Goal: Information Seeking & Learning: Learn about a topic

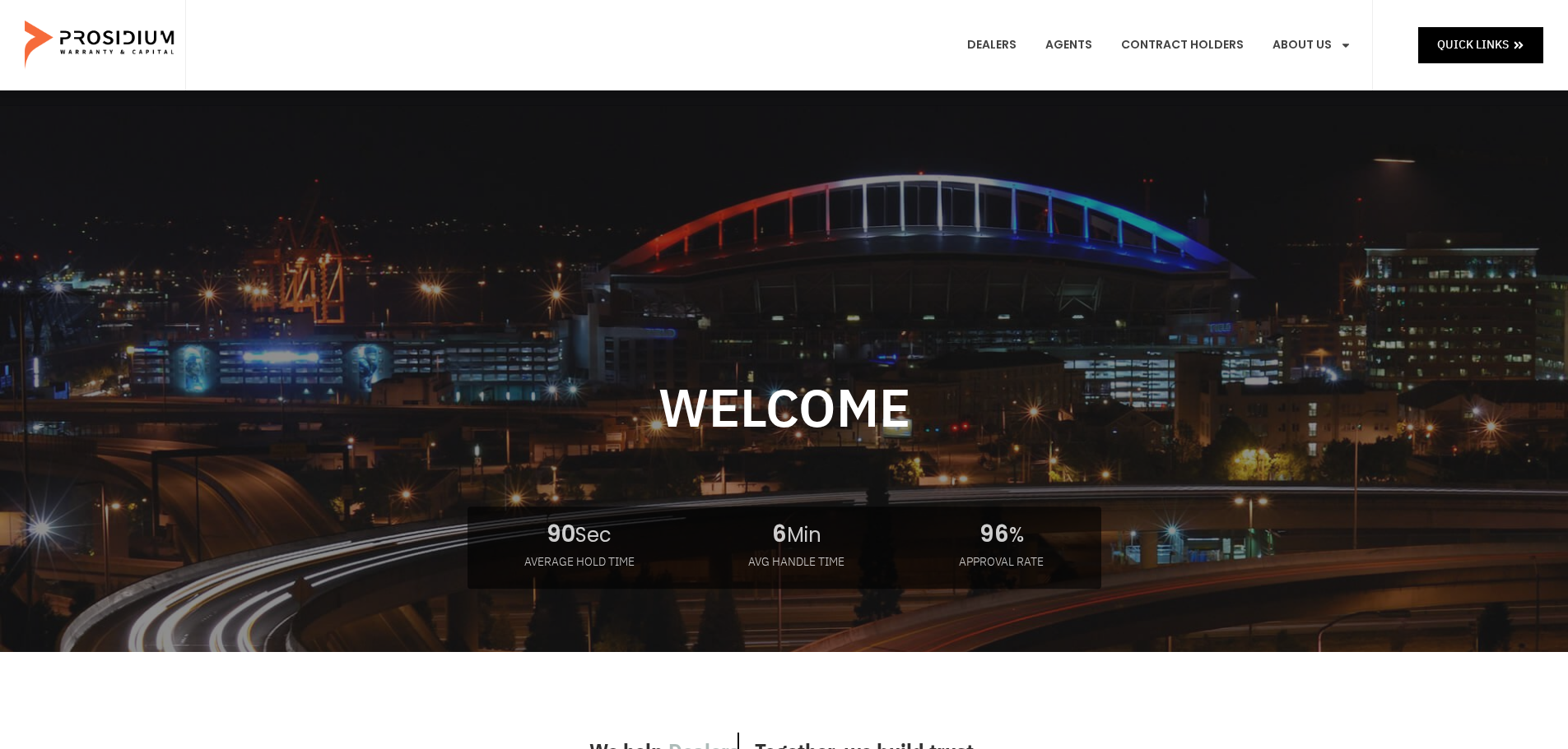
click at [1319, 103] on link "Products" at bounding box center [1339, 121] width 160 height 36
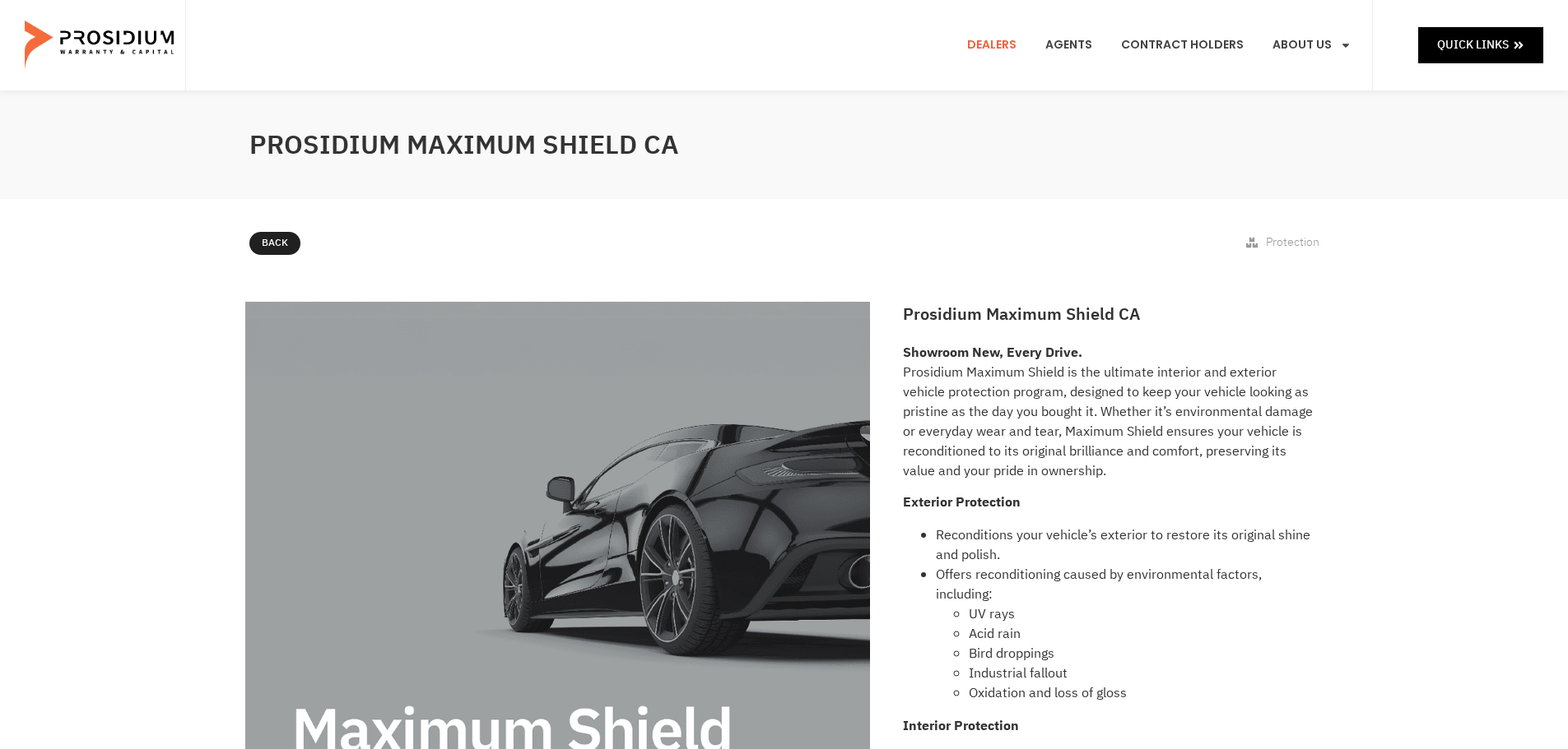
click at [1015, 48] on link "Dealers" at bounding box center [992, 45] width 75 height 61
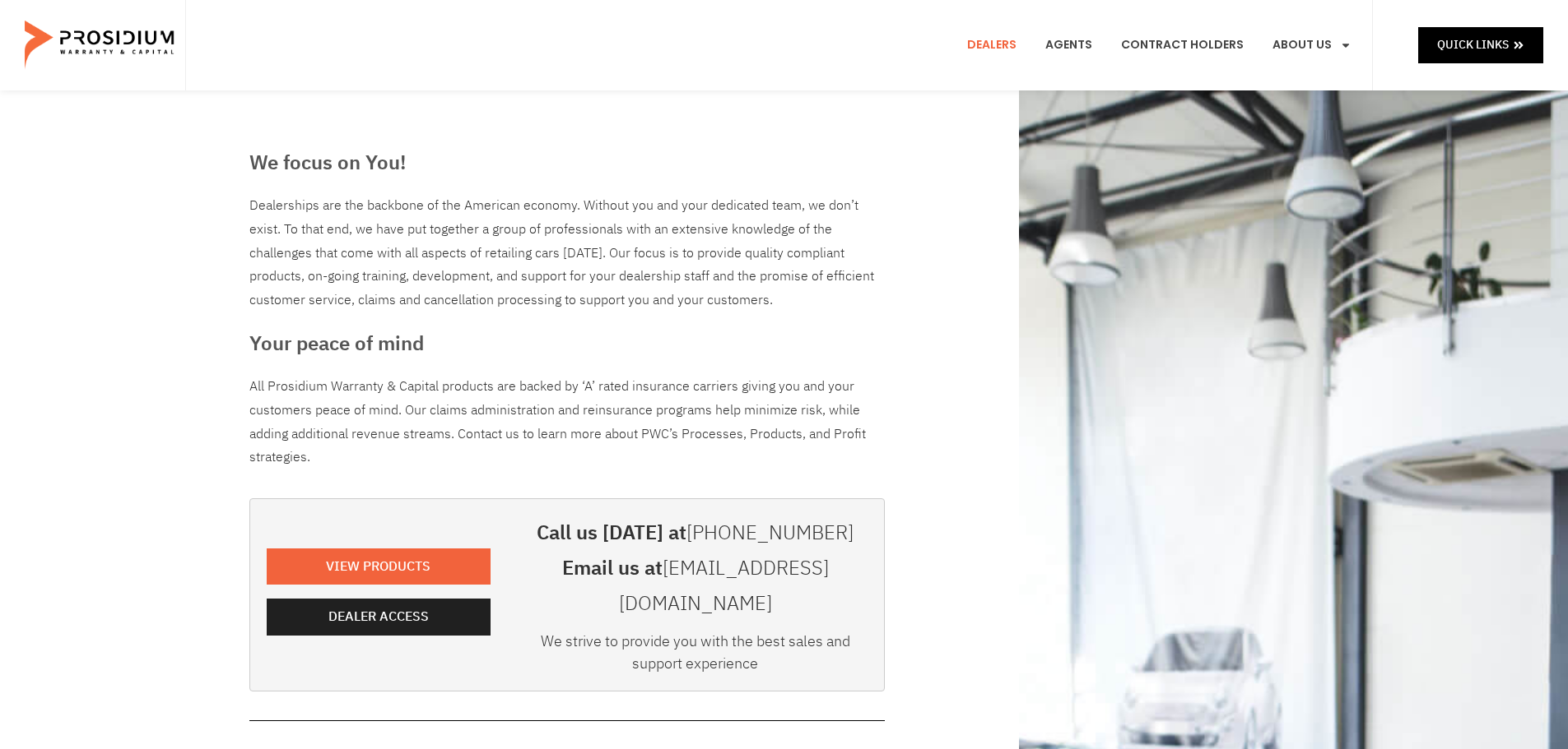
click at [980, 43] on link "Dealers" at bounding box center [992, 45] width 75 height 61
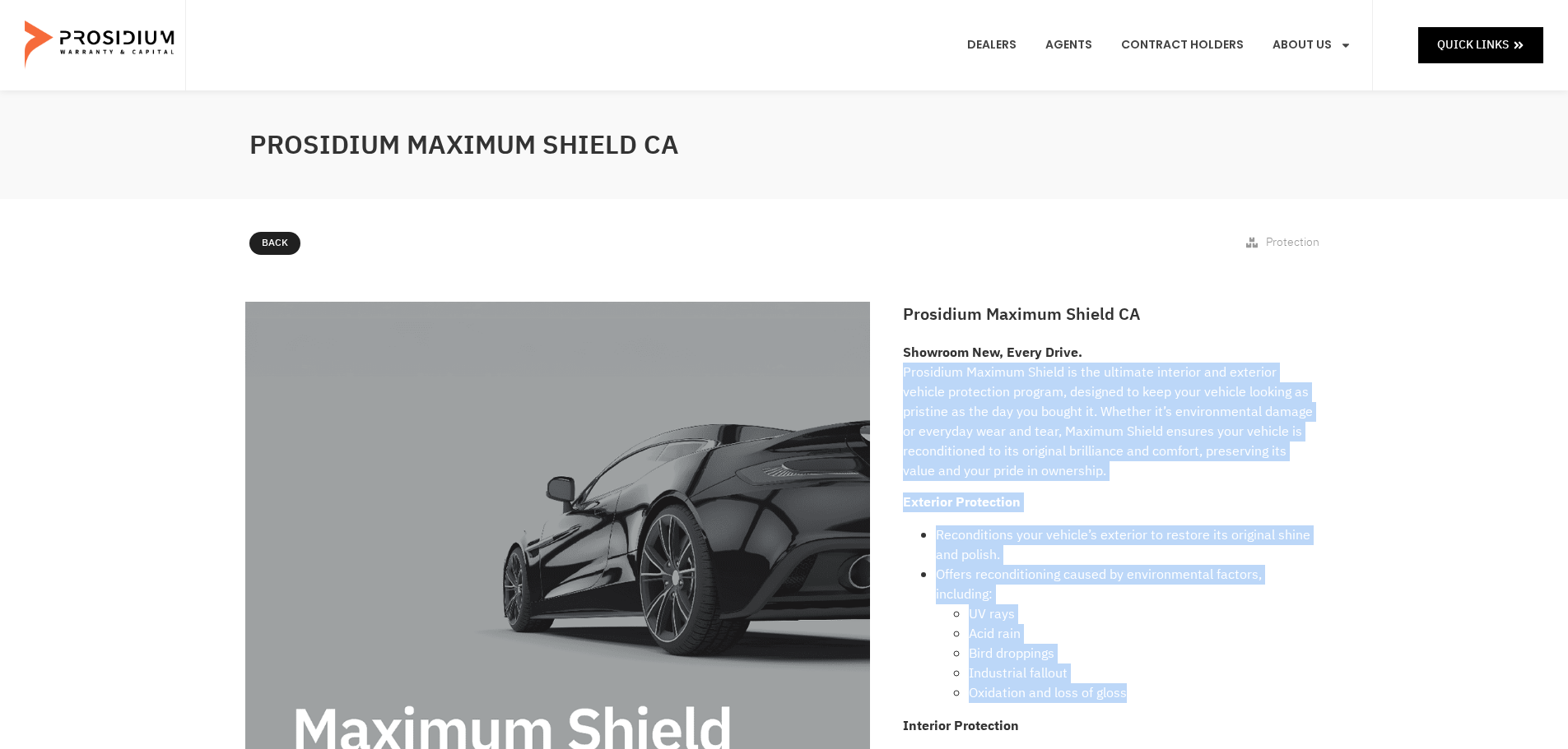
drag, startPoint x: 907, startPoint y: 375, endPoint x: 1253, endPoint y: 699, distance: 474.0
click at [1490, 37] on span "Quick Links" at bounding box center [1473, 45] width 72 height 21
